Goal: Transaction & Acquisition: Download file/media

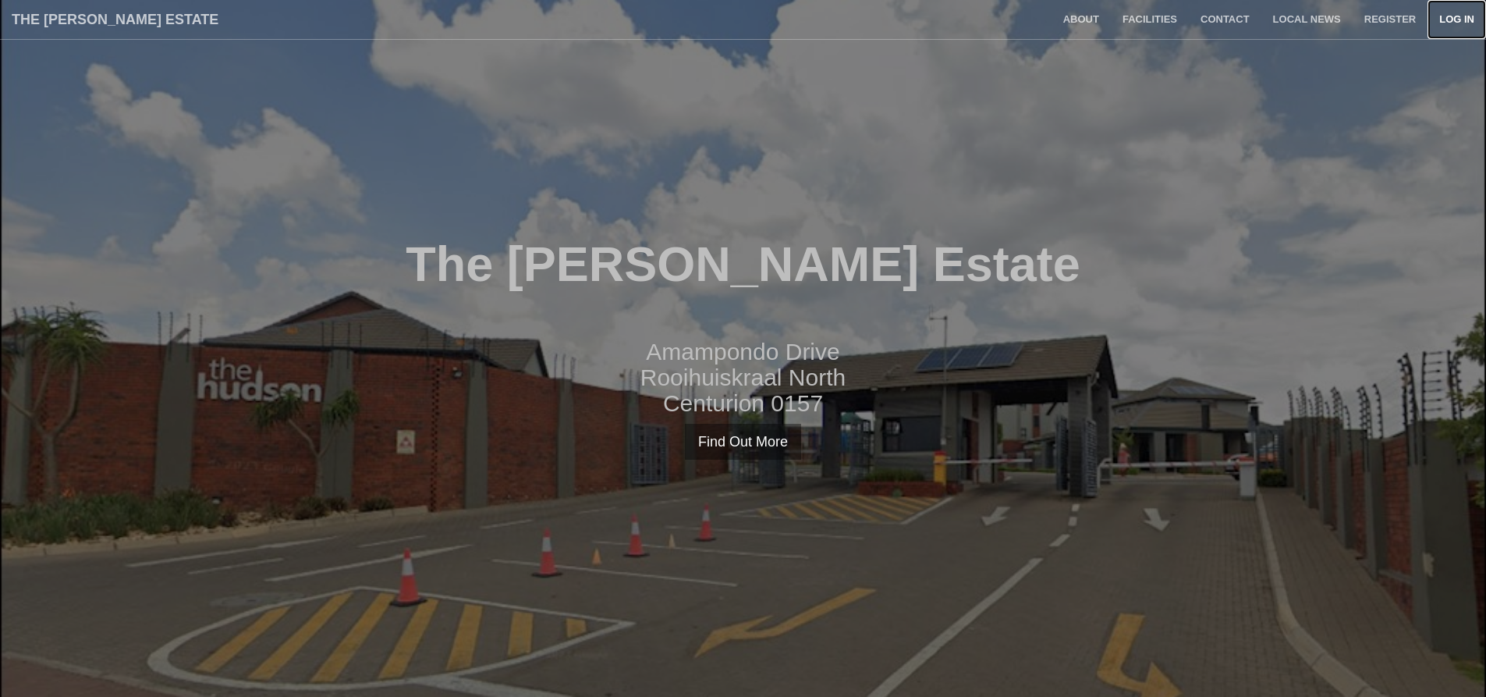
click at [1454, 19] on link "Log in" at bounding box center [1456, 19] width 58 height 39
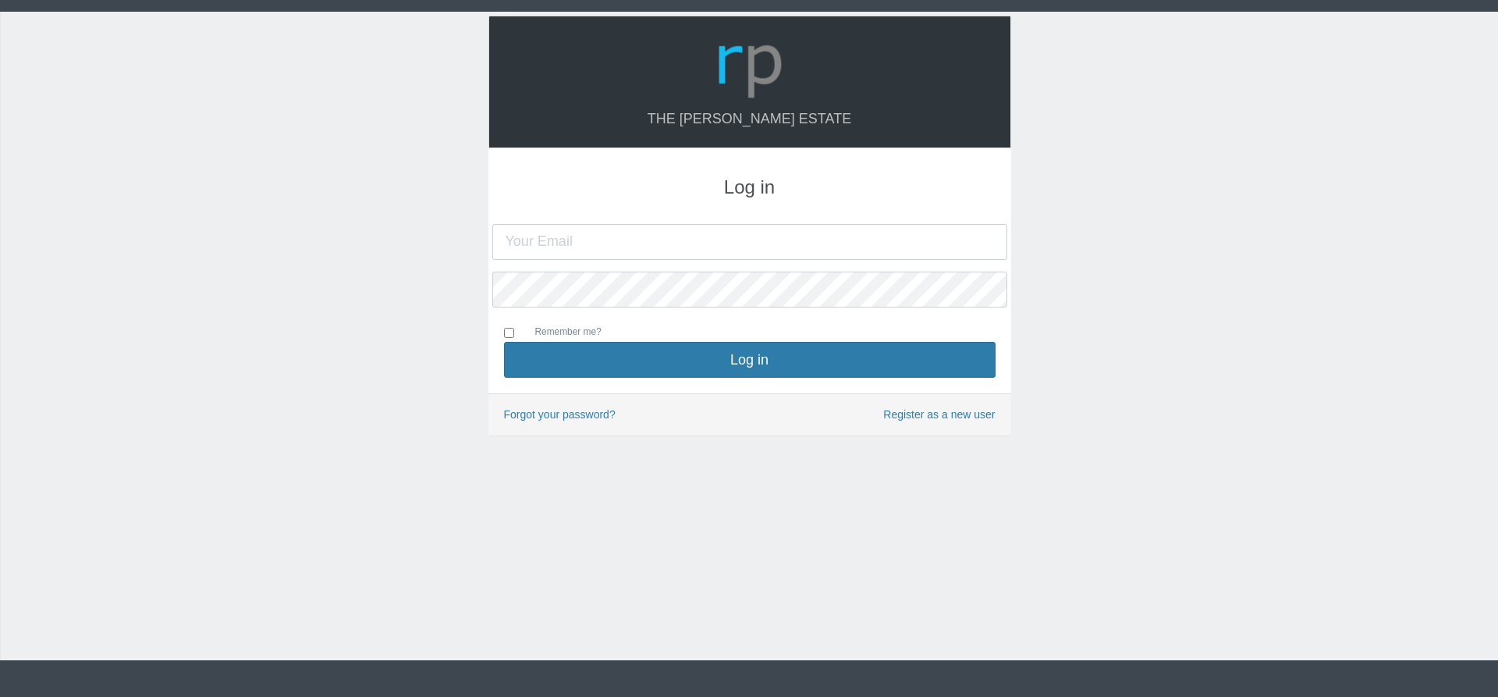
click at [631, 239] on input "text" at bounding box center [749, 242] width 515 height 36
type input "louis.gaisang@gmail.com"
click at [504, 342] on button "Log in" at bounding box center [749, 360] width 491 height 36
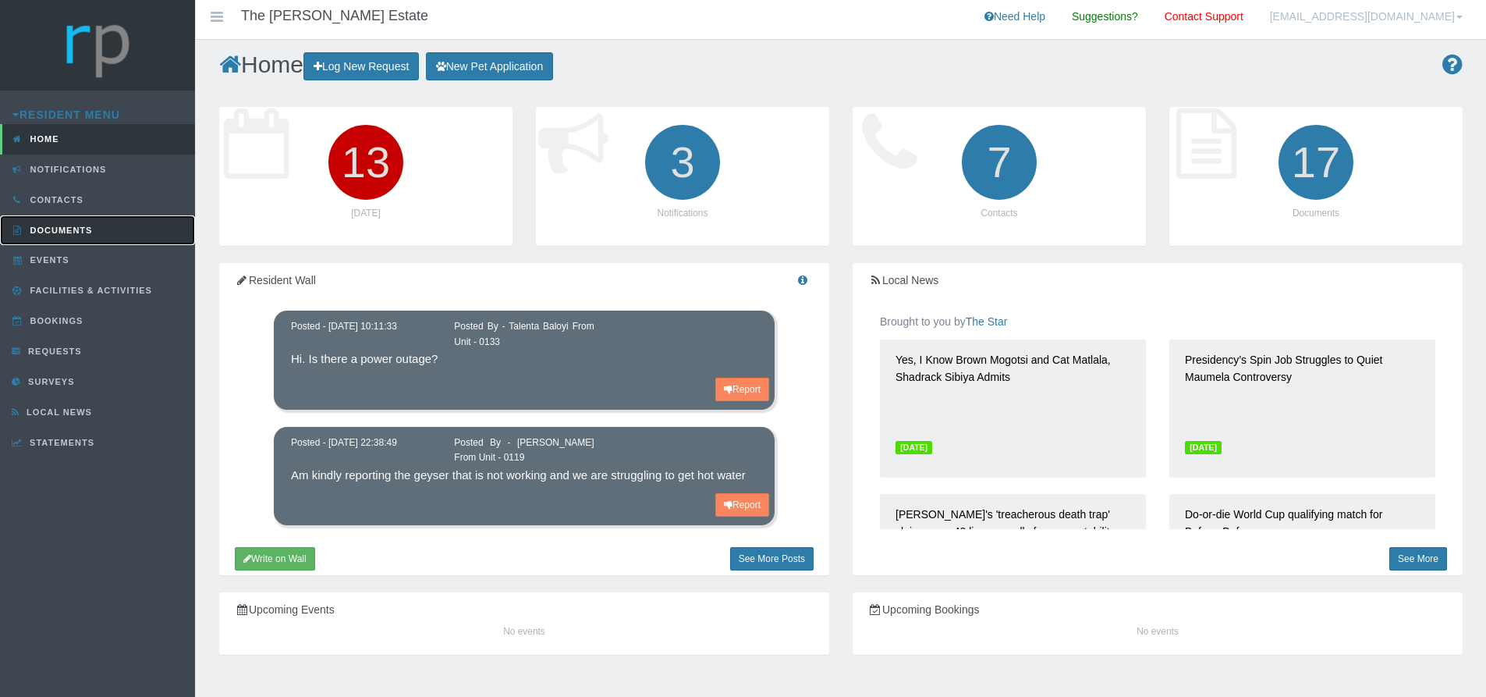
click at [67, 229] on span "Documents" at bounding box center [60, 229] width 66 height 9
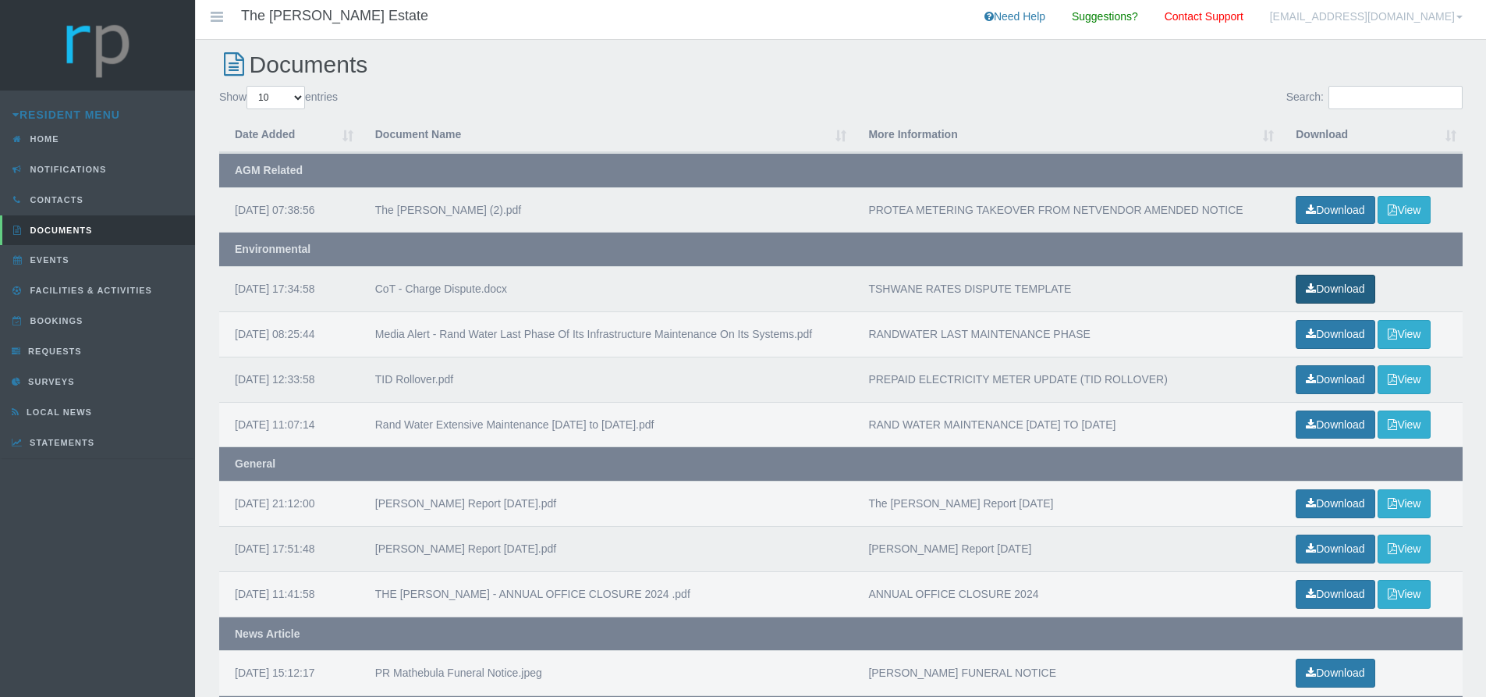
click at [1324, 283] on link "Download" at bounding box center [1335, 289] width 79 height 29
